Goal: Find specific fact: Find specific fact

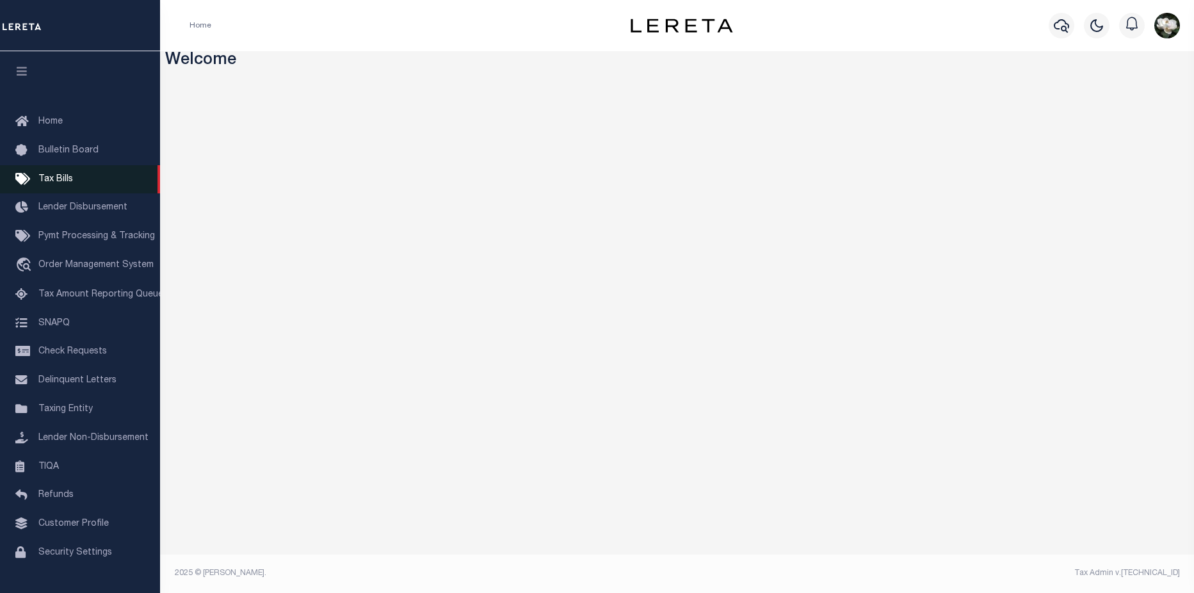
click at [61, 188] on link "Tax Bills" at bounding box center [80, 179] width 160 height 29
click at [1074, 24] on div at bounding box center [1061, 25] width 35 height 45
click at [1073, 32] on div at bounding box center [1061, 25] width 35 height 45
click at [1054, 26] on icon "button" at bounding box center [1061, 25] width 15 height 13
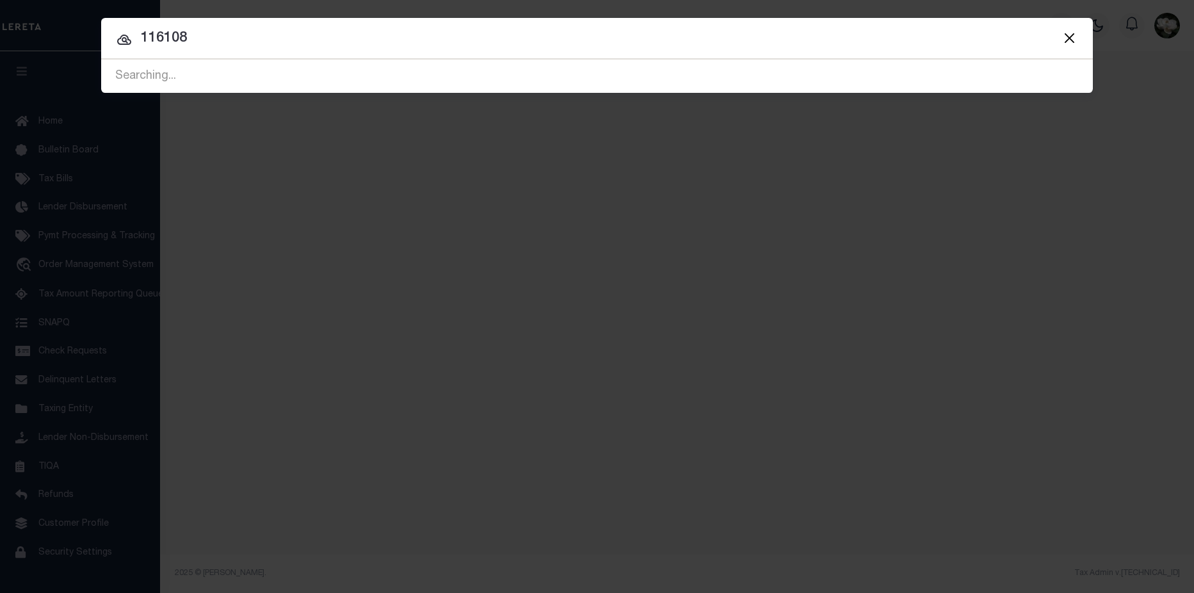
type input "116108"
